Goal: Navigation & Orientation: Find specific page/section

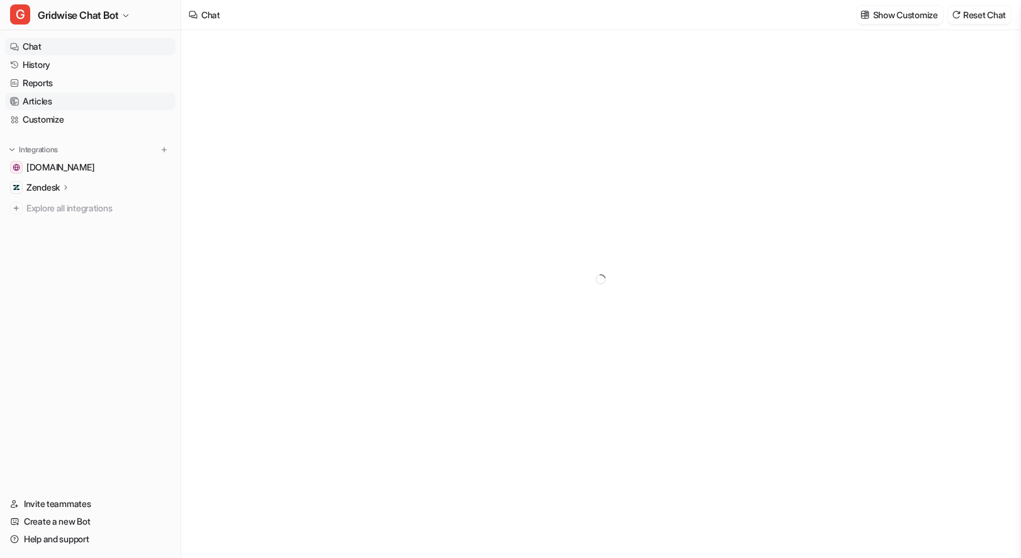
type textarea "**********"
click at [40, 88] on link "Reports" at bounding box center [90, 83] width 170 height 18
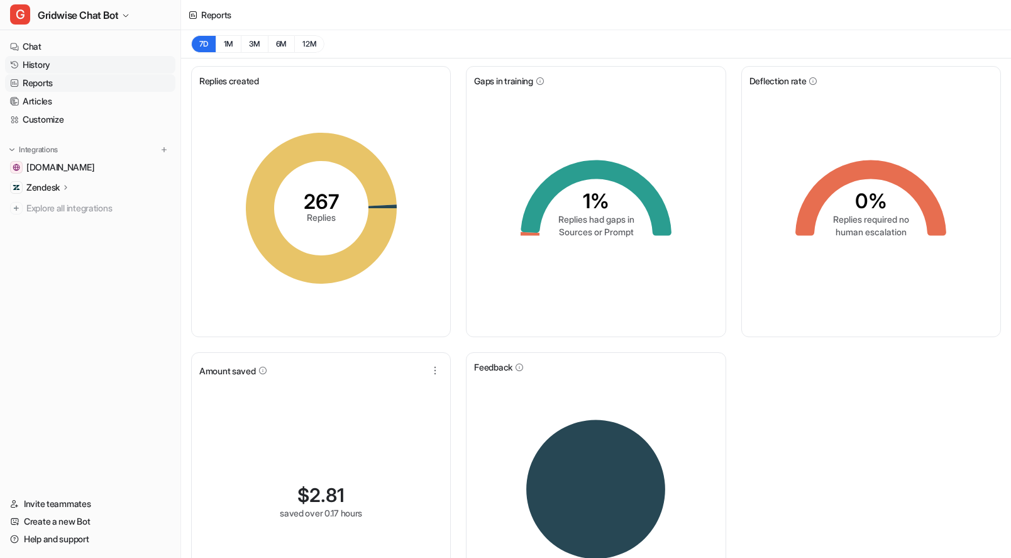
click at [55, 70] on link "History" at bounding box center [90, 65] width 170 height 18
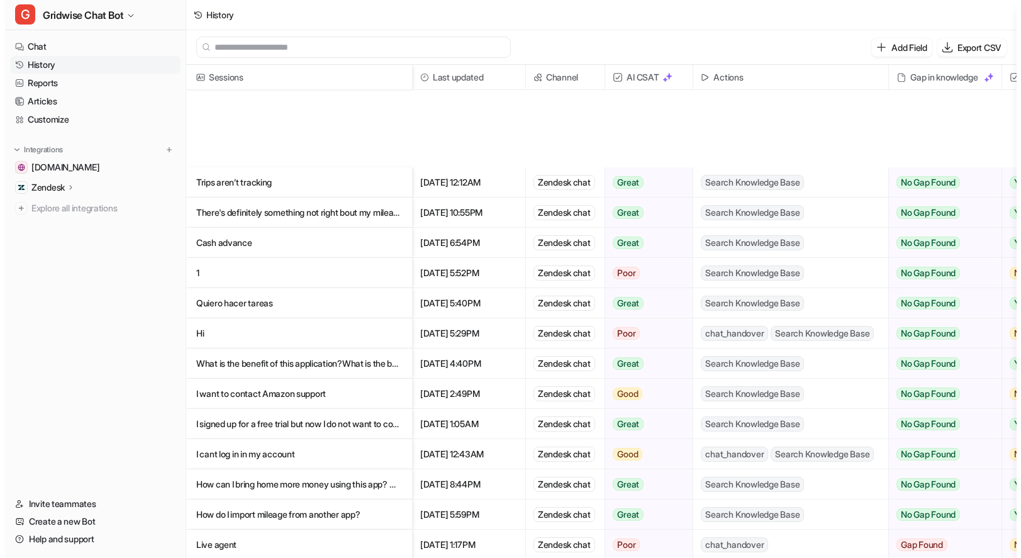
scroll to position [179, 0]
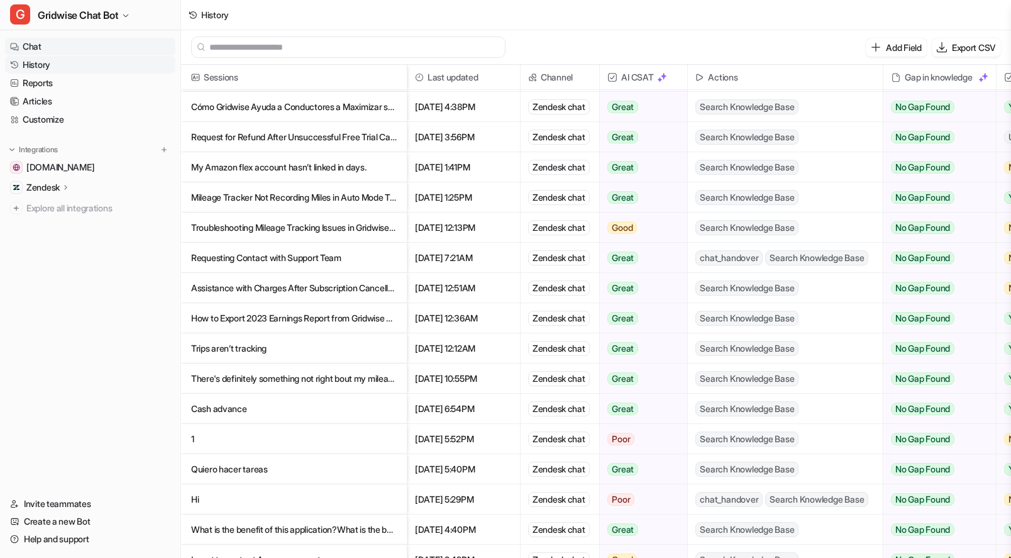
click at [47, 47] on link "Chat" at bounding box center [90, 47] width 170 height 18
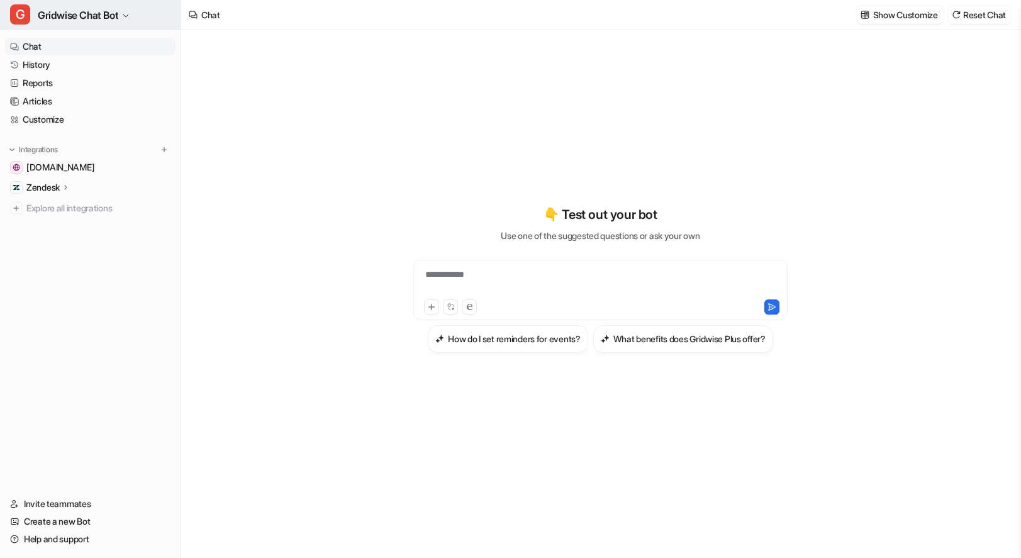
click at [81, 18] on span "Gridwise Chat Bot" at bounding box center [78, 15] width 80 height 18
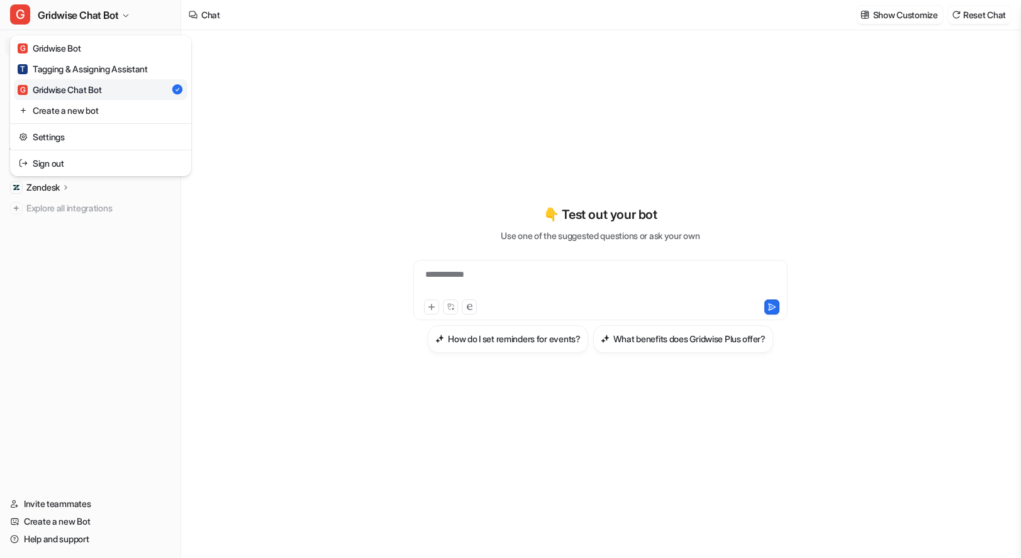
click at [643, 104] on div "**********" at bounding box center [510, 279] width 1021 height 558
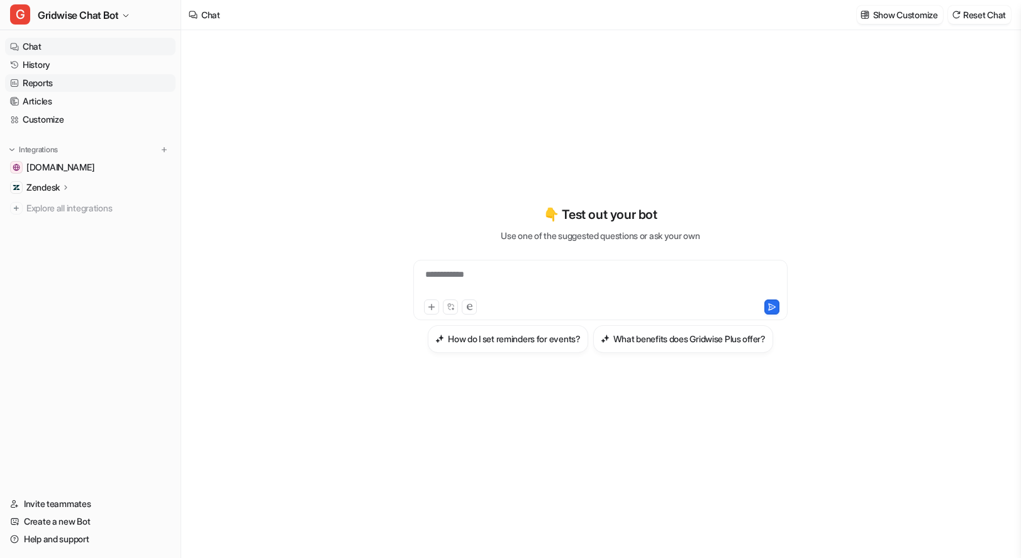
click at [43, 89] on link "Reports" at bounding box center [90, 83] width 170 height 18
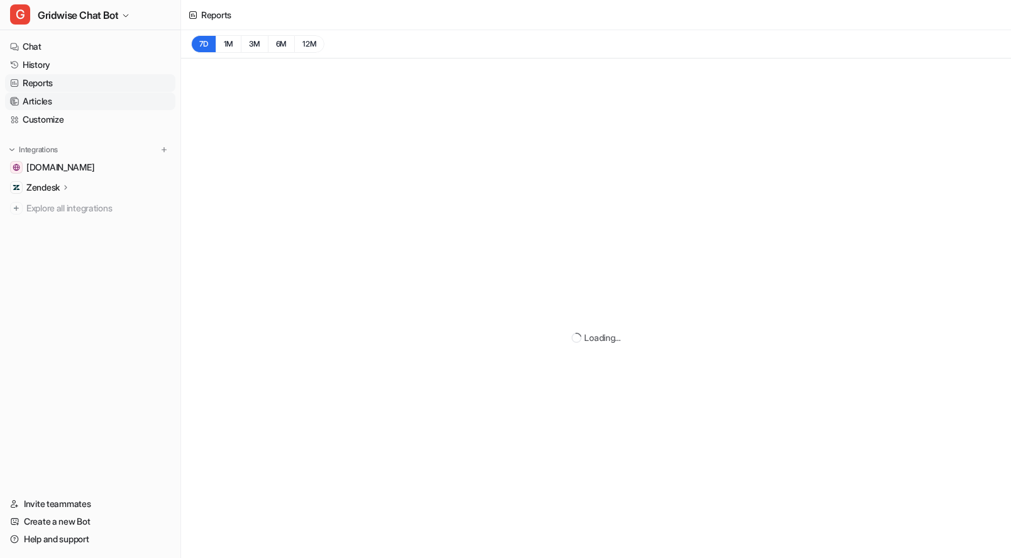
click at [46, 103] on link "Articles" at bounding box center [90, 101] width 170 height 18
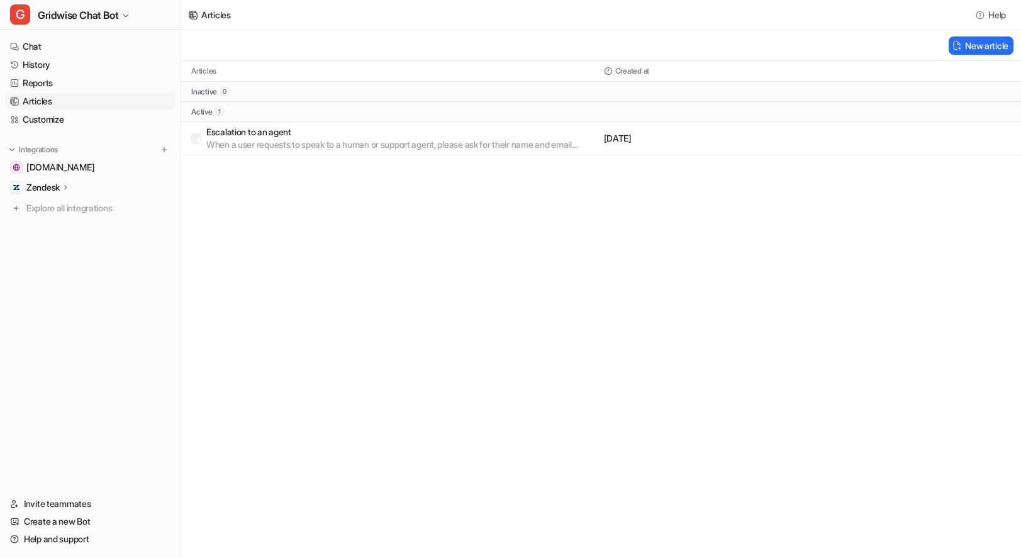
click at [582, 342] on div "Articles Help New article Articles Created at inactive 0 active 1 Escalation to…" at bounding box center [510, 279] width 1021 height 558
click at [604, 346] on div "Articles Help New article Articles Created at inactive 0 active 1 Escalation to…" at bounding box center [510, 279] width 1021 height 558
click at [456, 349] on div "Articles Help New article Articles Created at inactive 0 active 1 Escalation to…" at bounding box center [510, 279] width 1021 height 558
click at [738, 273] on div "Articles Help New article Articles Created at inactive 0 active 1 Escalation to…" at bounding box center [510, 279] width 1021 height 558
click at [845, 312] on div "Articles Help New article Articles Created at inactive 0 active 1 Escalation to…" at bounding box center [510, 279] width 1021 height 558
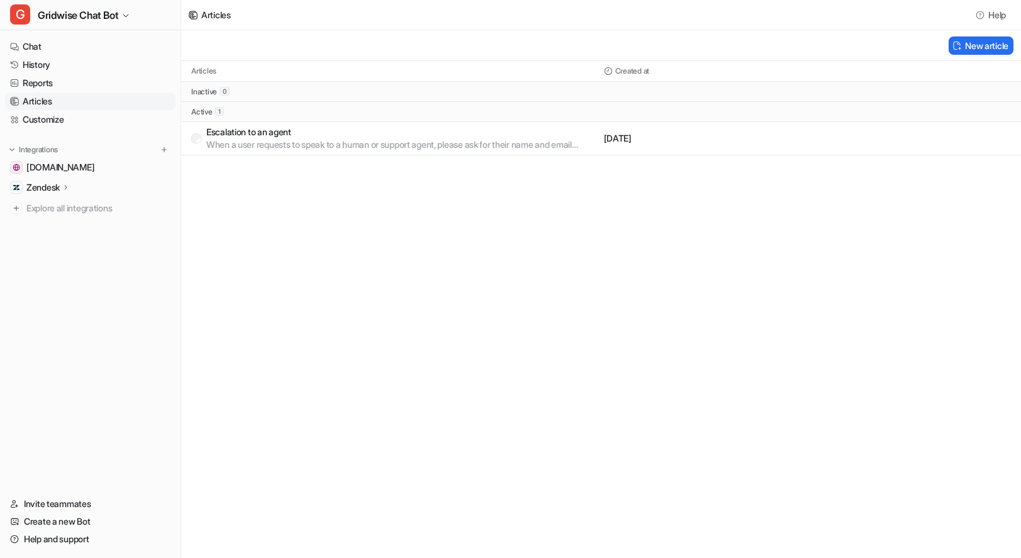
drag, startPoint x: 480, startPoint y: 321, endPoint x: 543, endPoint y: 280, distance: 74.5
click at [480, 321] on div "Articles Help New article Articles Created at inactive 0 active 1 Escalation to…" at bounding box center [510, 279] width 1021 height 558
